Goal: Transaction & Acquisition: Purchase product/service

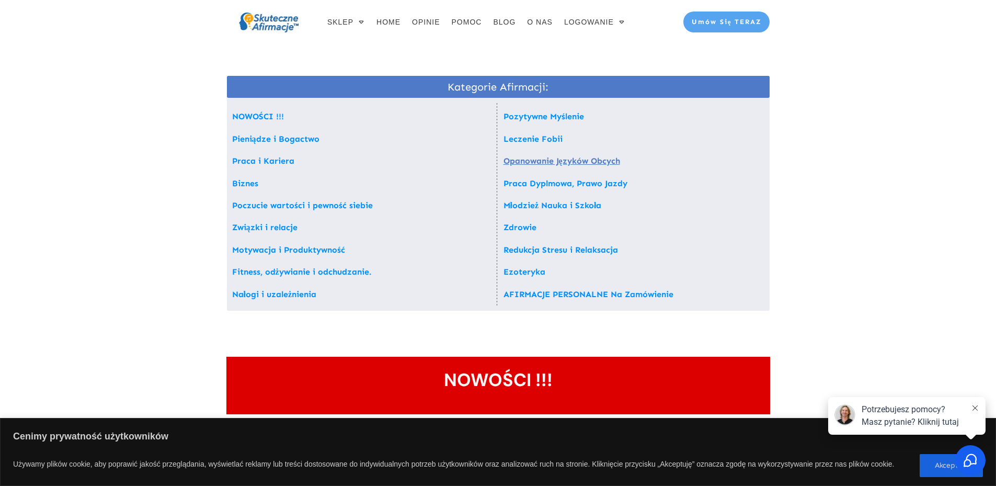
click at [532, 160] on link "Opanowanie Języków Obcych" at bounding box center [562, 161] width 117 height 10
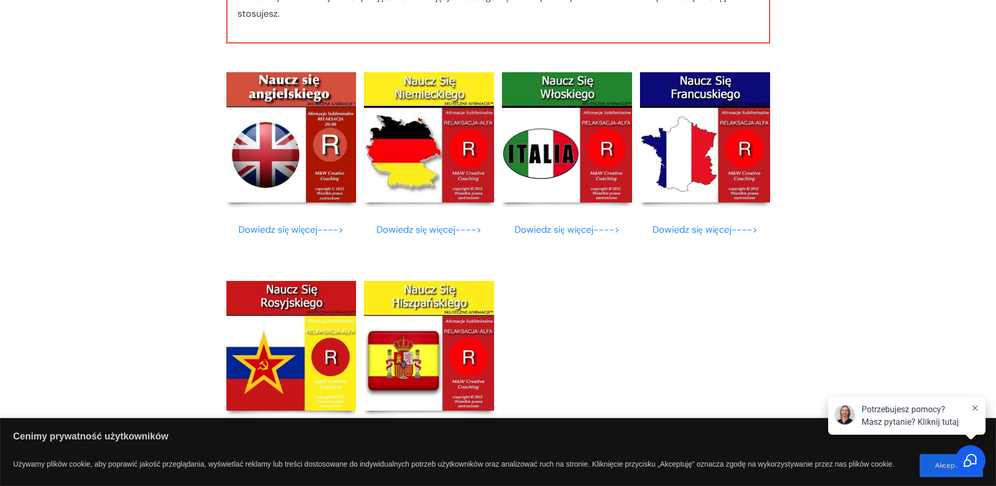
scroll to position [6659, 0]
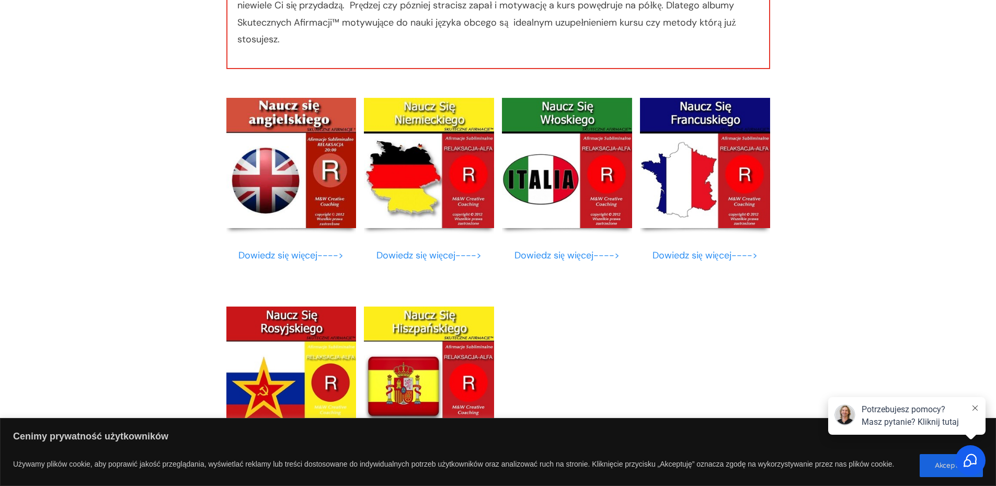
click at [425, 207] on img at bounding box center [429, 163] width 130 height 130
click at [419, 258] on link "Dowiedz się więcej---->" at bounding box center [428, 255] width 105 height 13
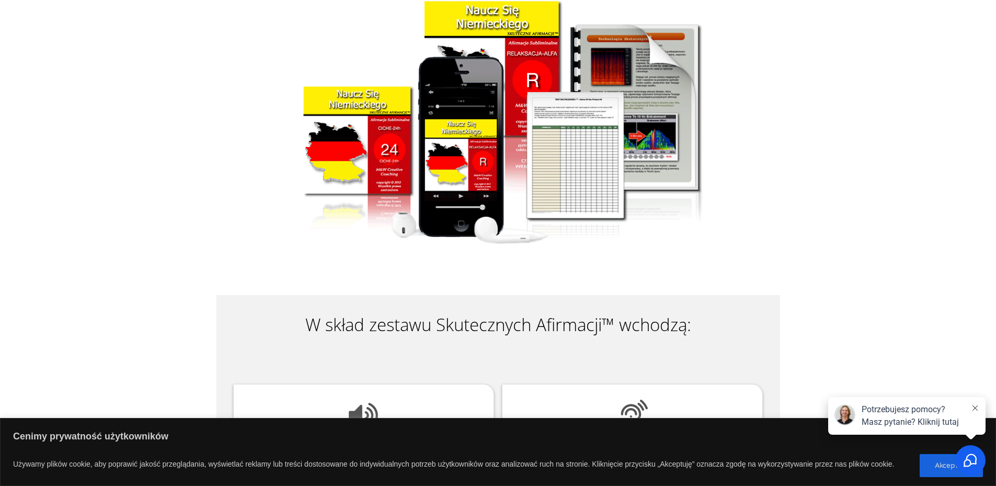
scroll to position [837, 0]
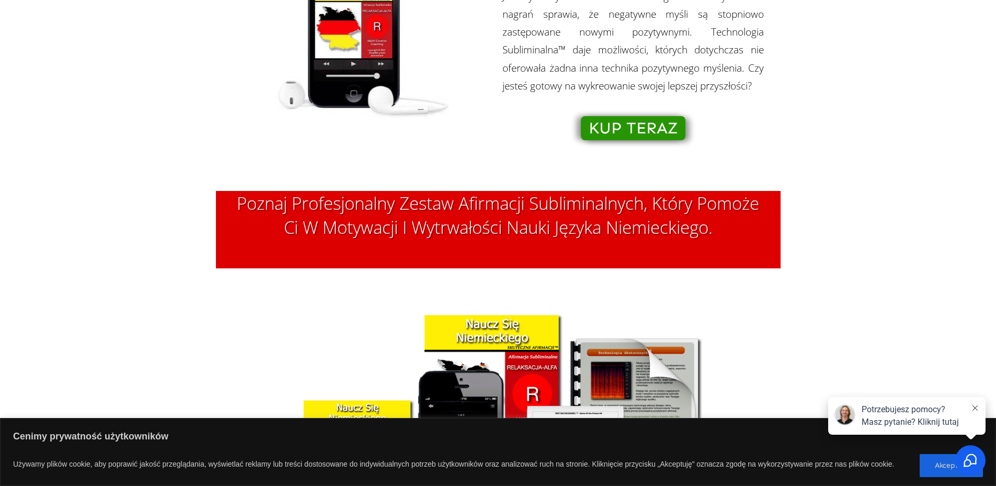
click at [634, 125] on span "KUP TERAZ" at bounding box center [633, 128] width 89 height 12
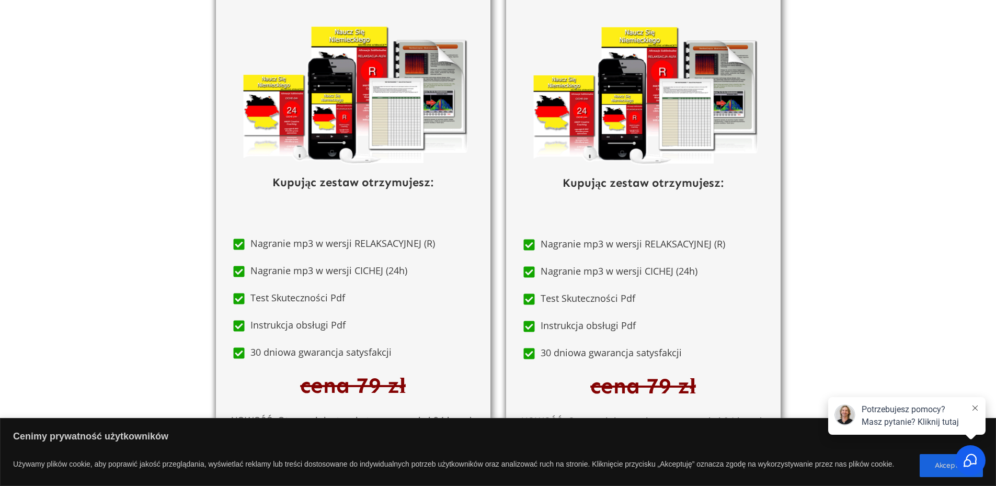
scroll to position [5682, 0]
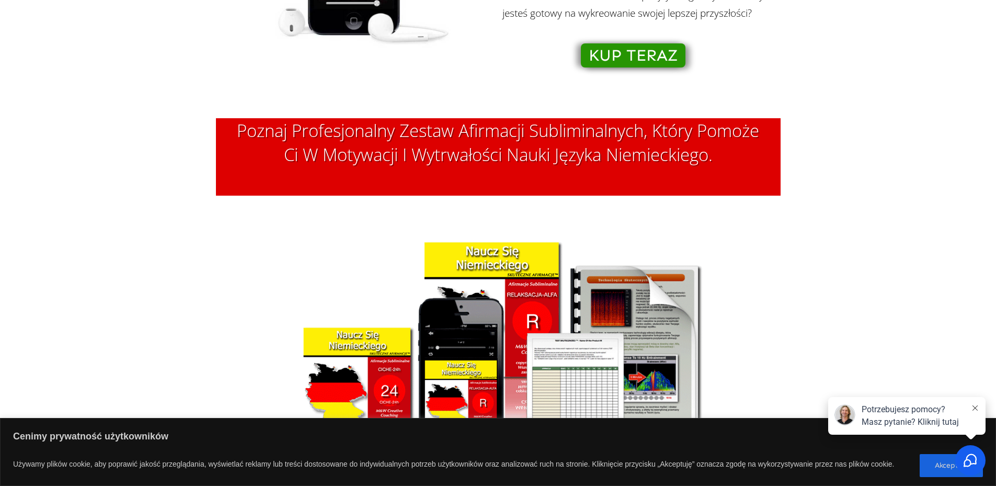
scroll to position [837, 0]
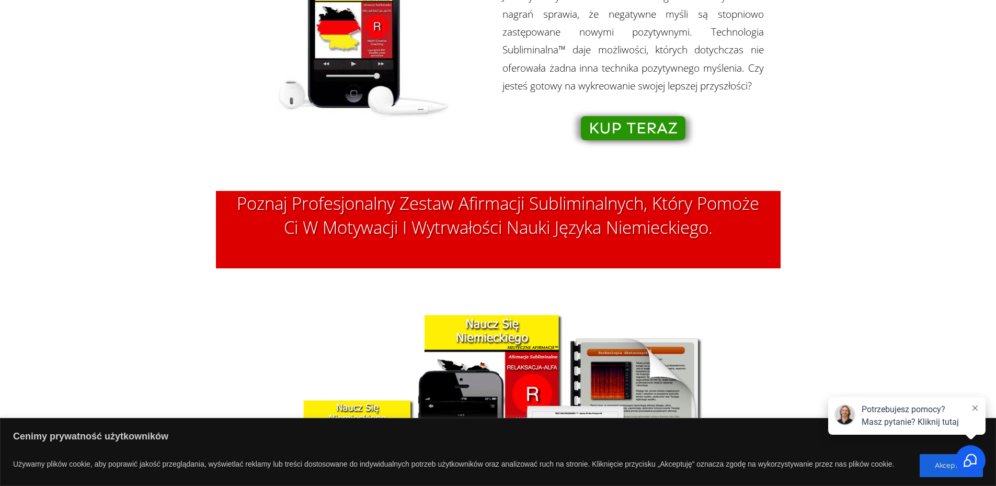
click at [676, 128] on span "KUP TERAZ" at bounding box center [633, 128] width 89 height 12
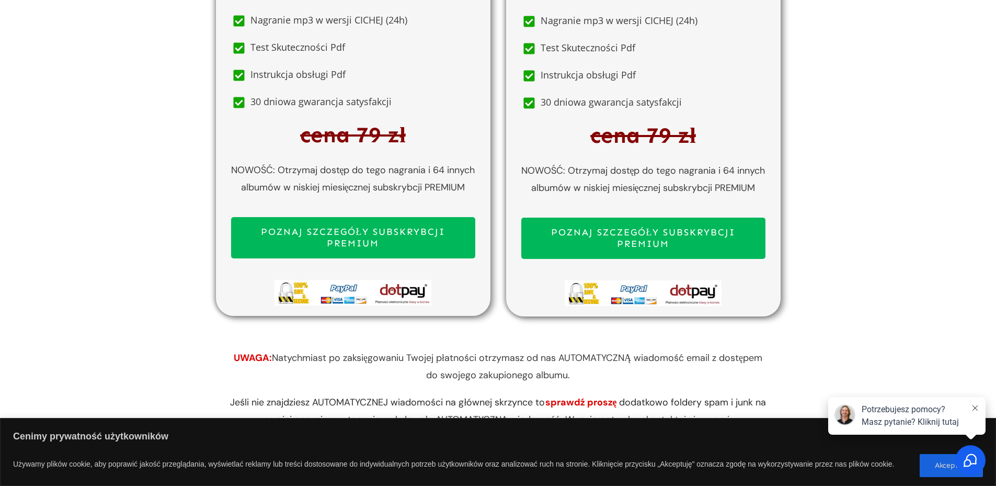
scroll to position [5682, 0]
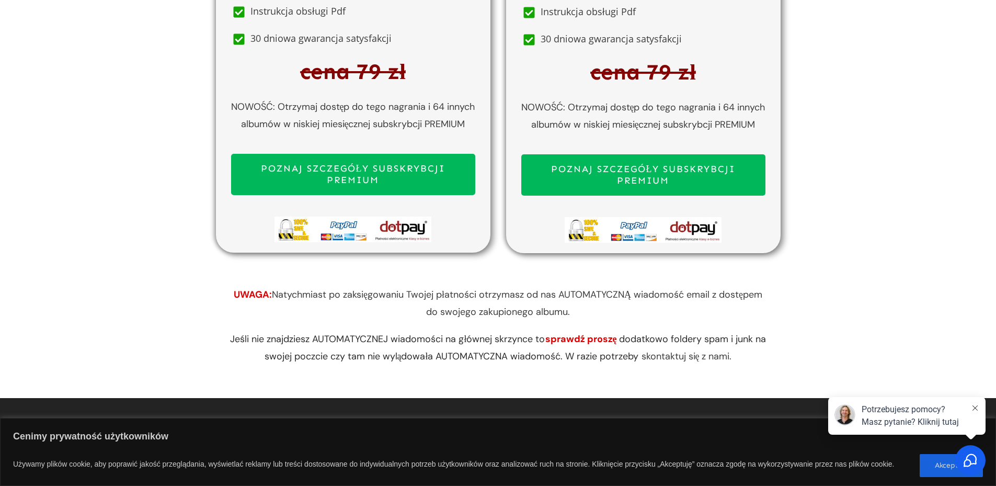
click at [394, 175] on span "POZNAJ SZCZEGÓŁY SUBSKRYBCJI PREMIUM" at bounding box center [353, 174] width 225 height 22
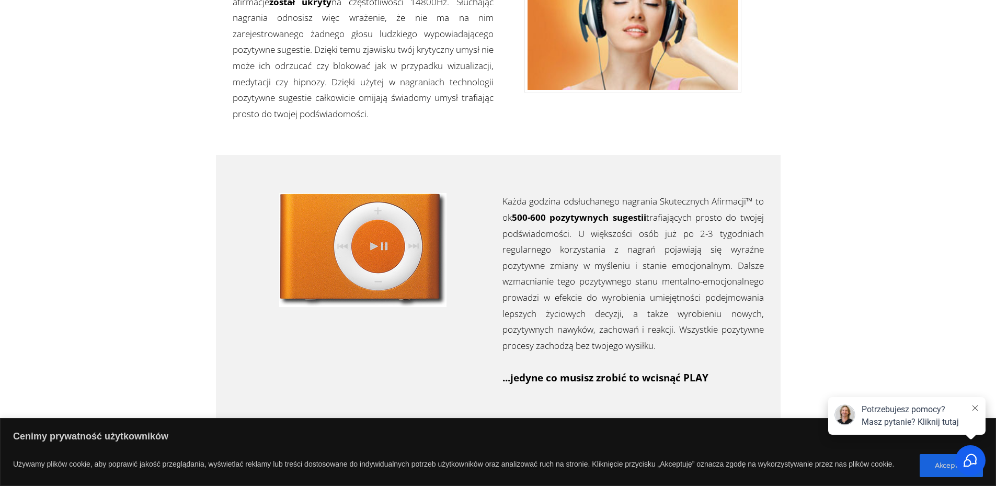
scroll to position [3172, 0]
click at [371, 253] on img at bounding box center [362, 249] width 167 height 114
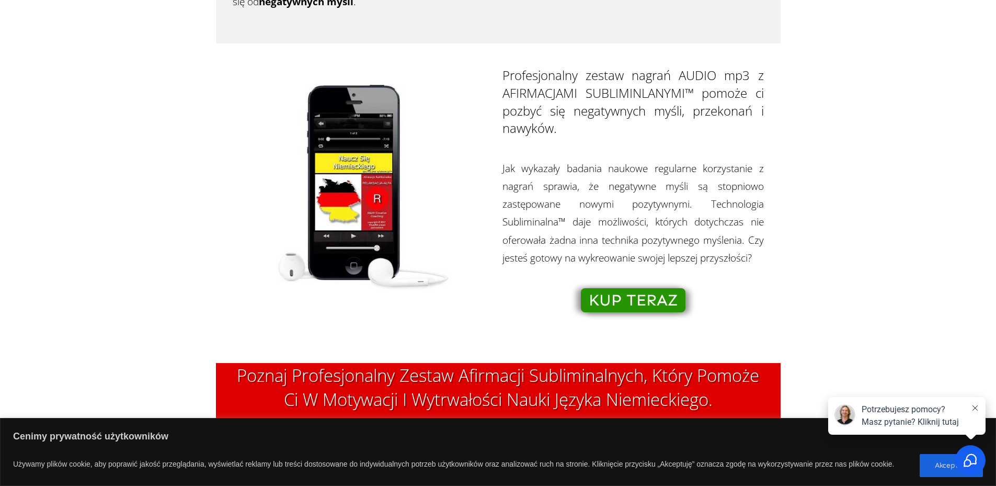
scroll to position [662, 0]
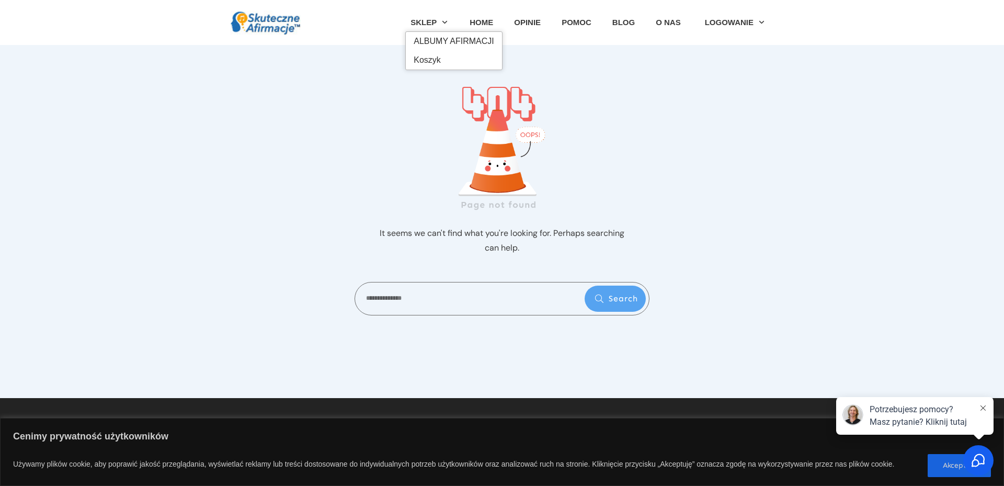
click at [442, 37] on span "ALBUMY AFIRMACJI" at bounding box center [454, 41] width 81 height 17
